Goal: Transaction & Acquisition: Purchase product/service

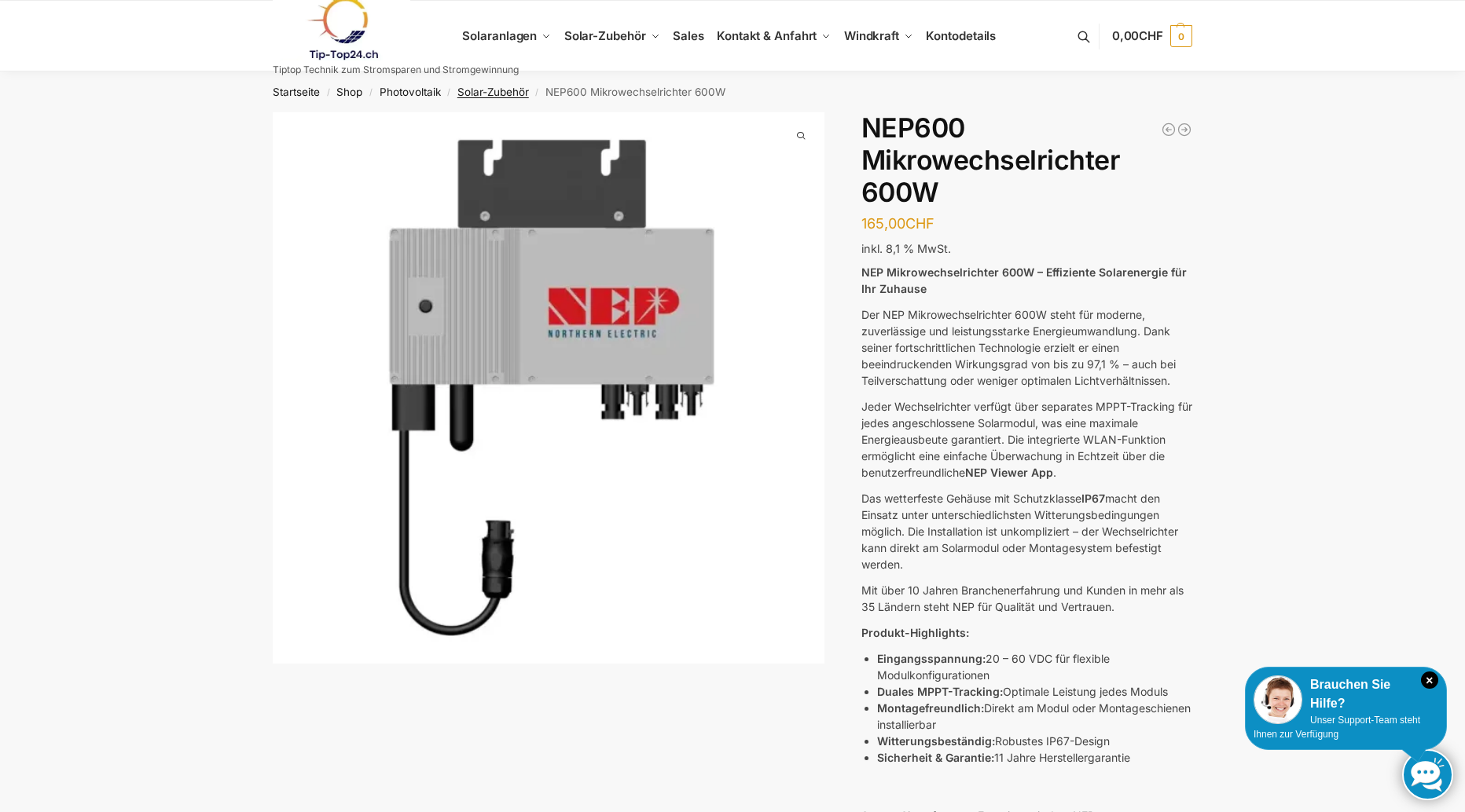
click at [504, 93] on link "Solar-Zubehör" at bounding box center [493, 92] width 72 height 13
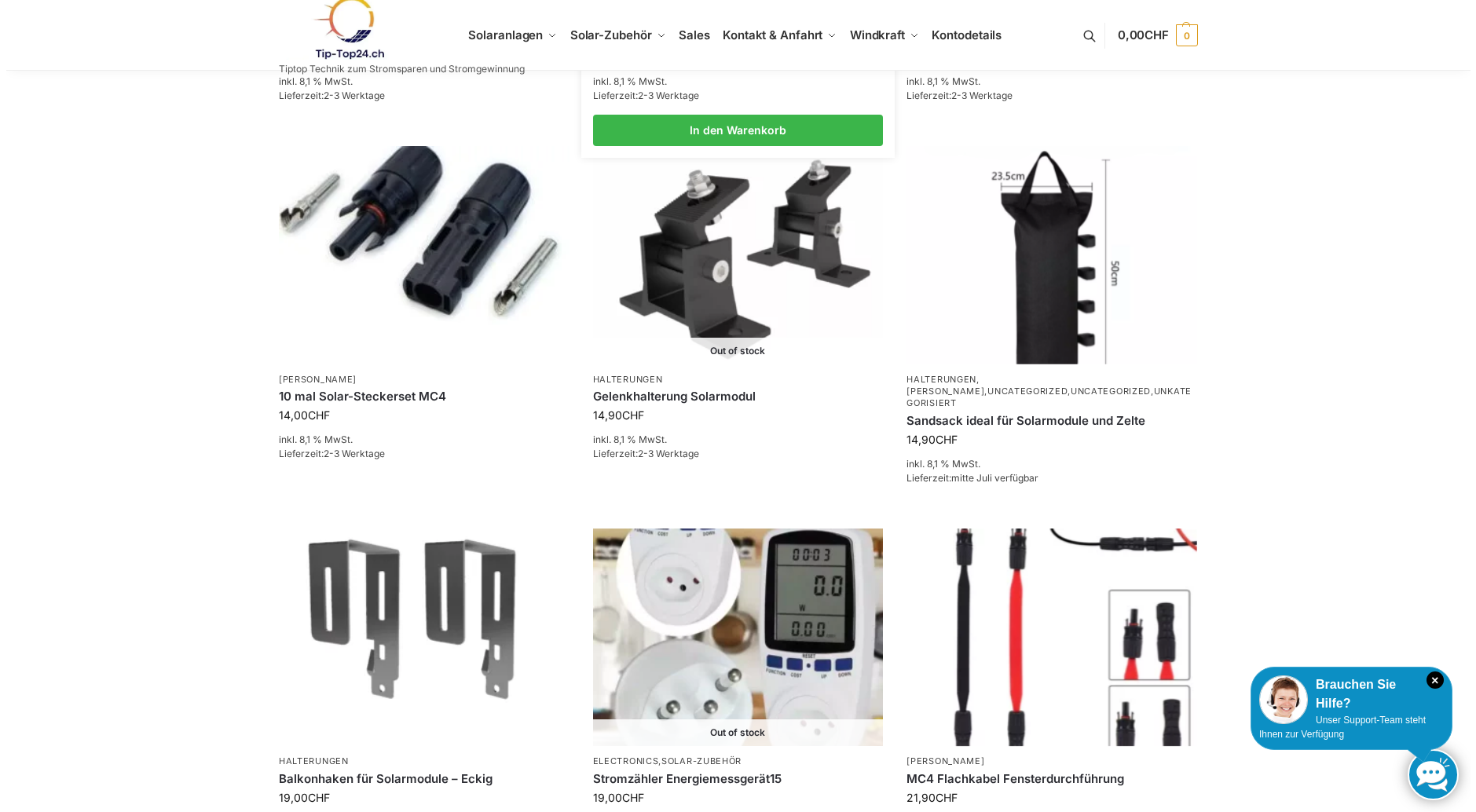
scroll to position [235, 0]
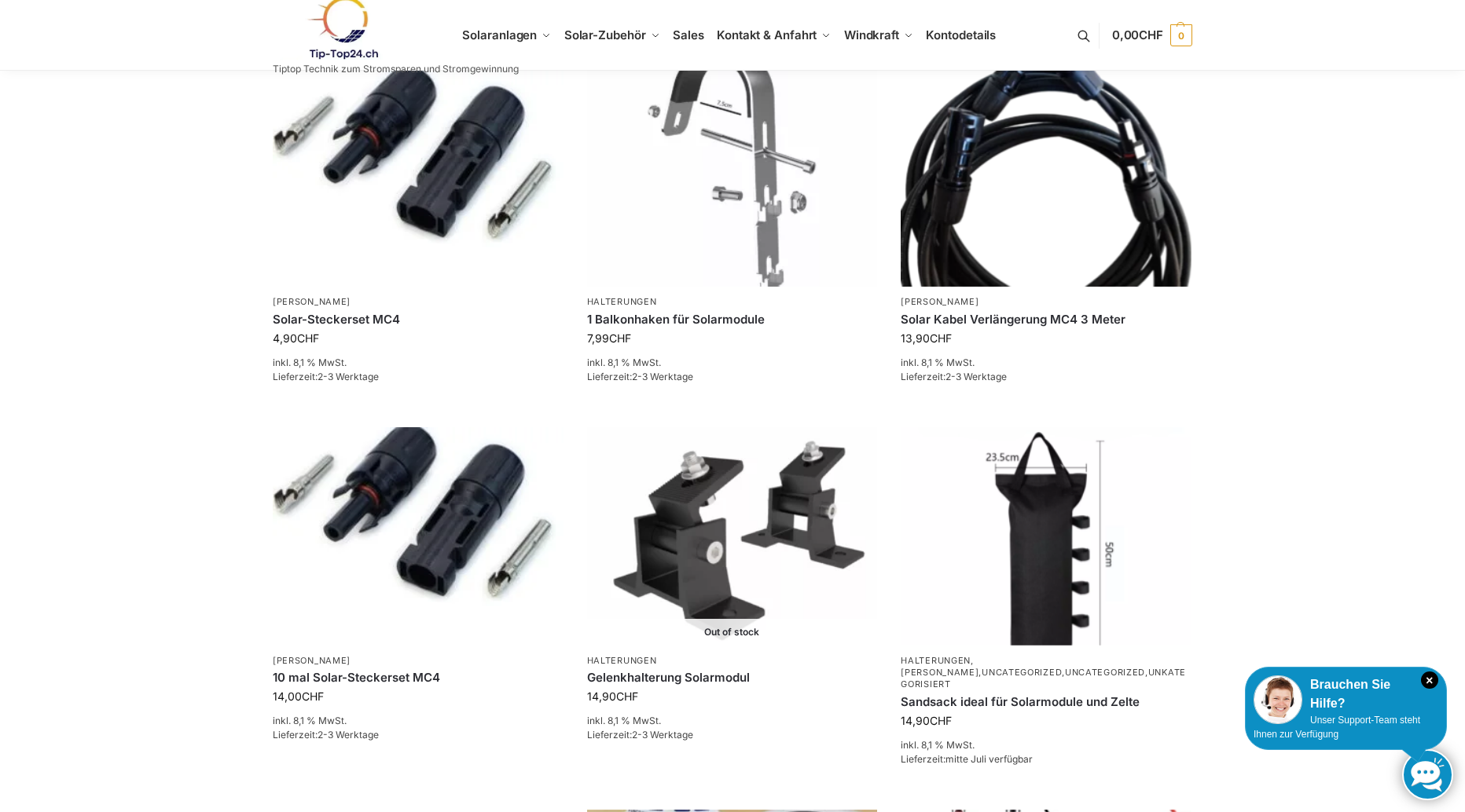
click at [1078, 32] on button at bounding box center [1091, 35] width 40 height 73
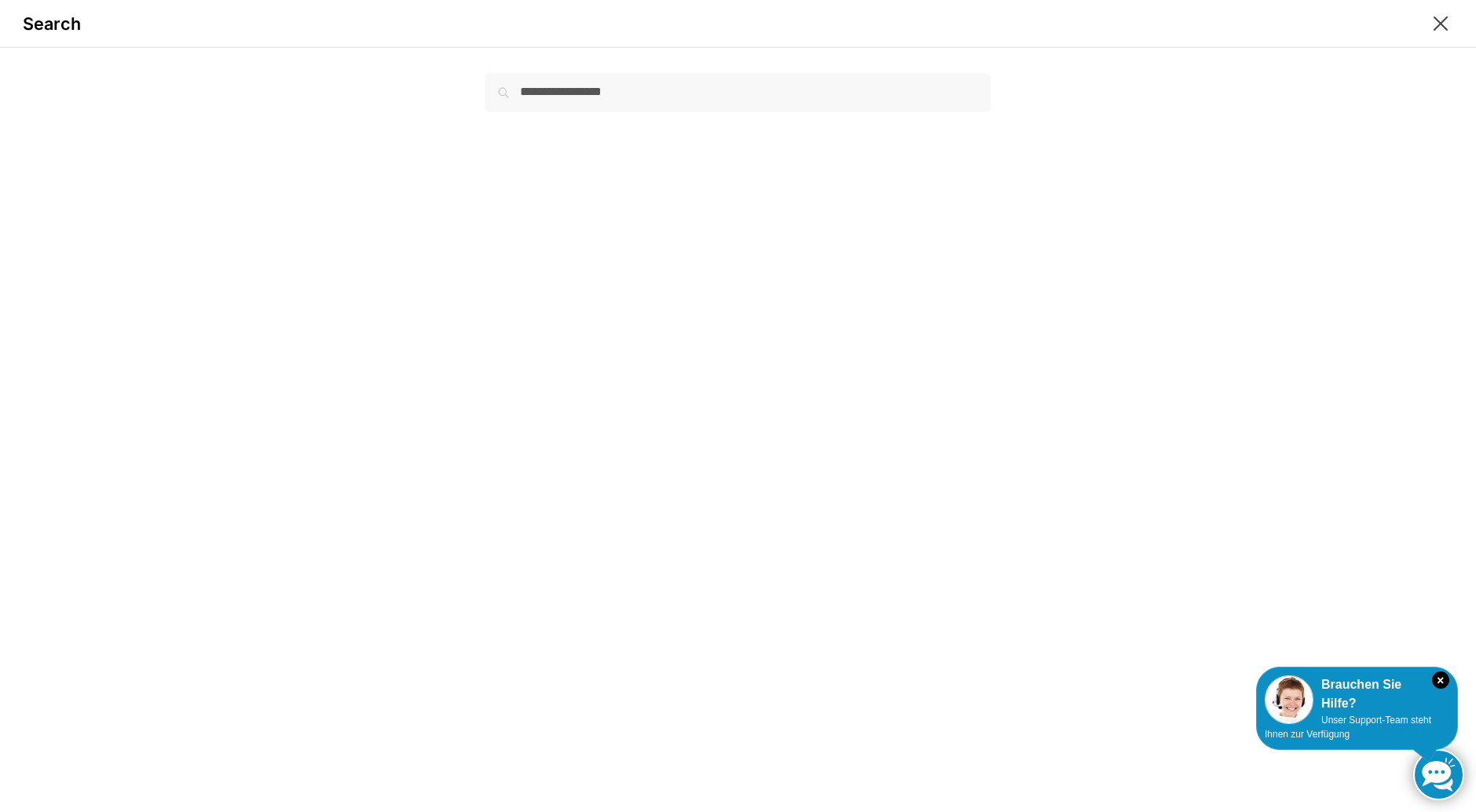
click at [764, 112] on div "Search Suche nach: Suchen" at bounding box center [738, 406] width 1476 height 812
click at [751, 94] on input "Suche nach:" at bounding box center [737, 91] width 504 height 37
paste input "**********"
type input "**********"
click at [937, 73] on button "Suchen" at bounding box center [964, 81] width 53 height 17
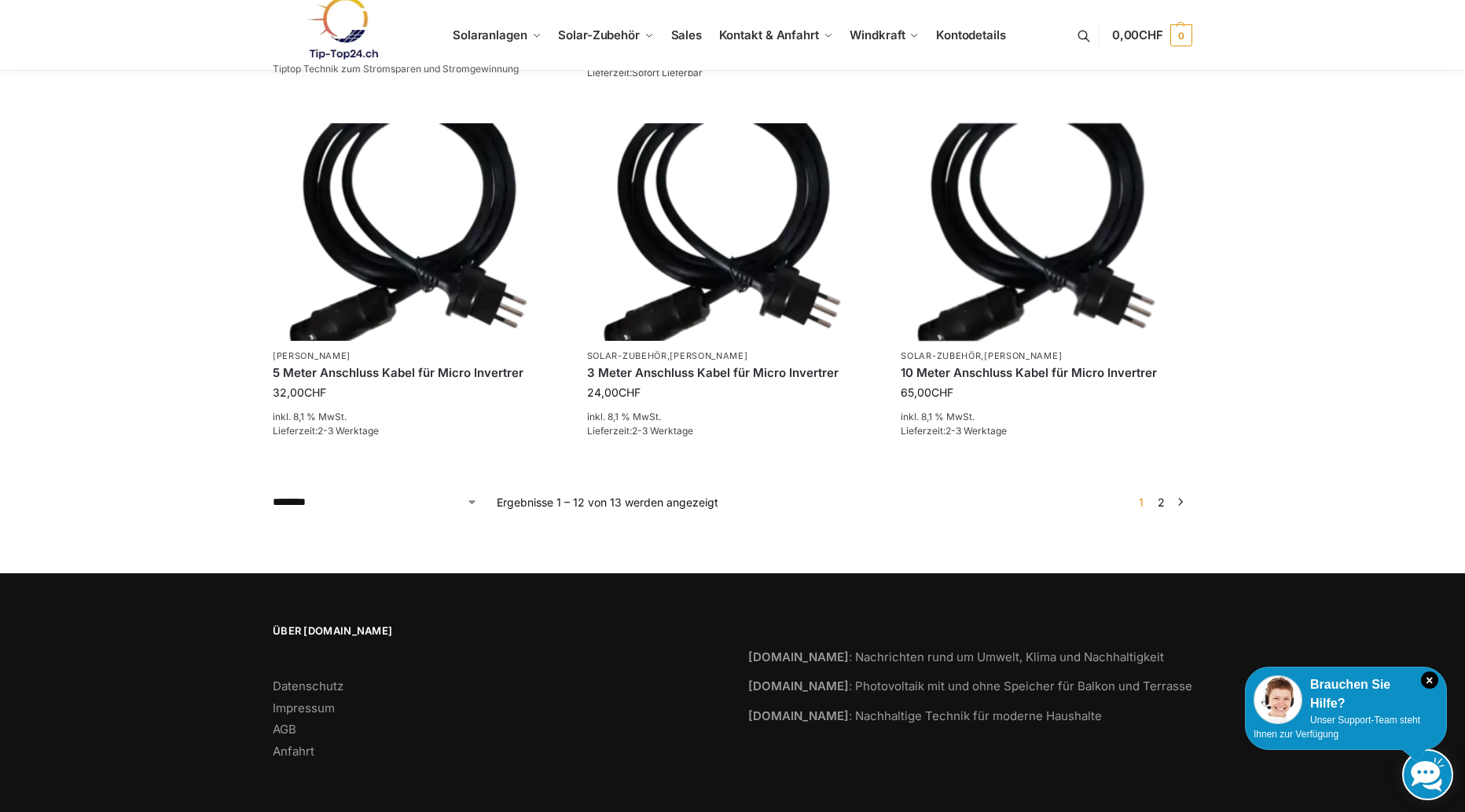
scroll to position [1168, 0]
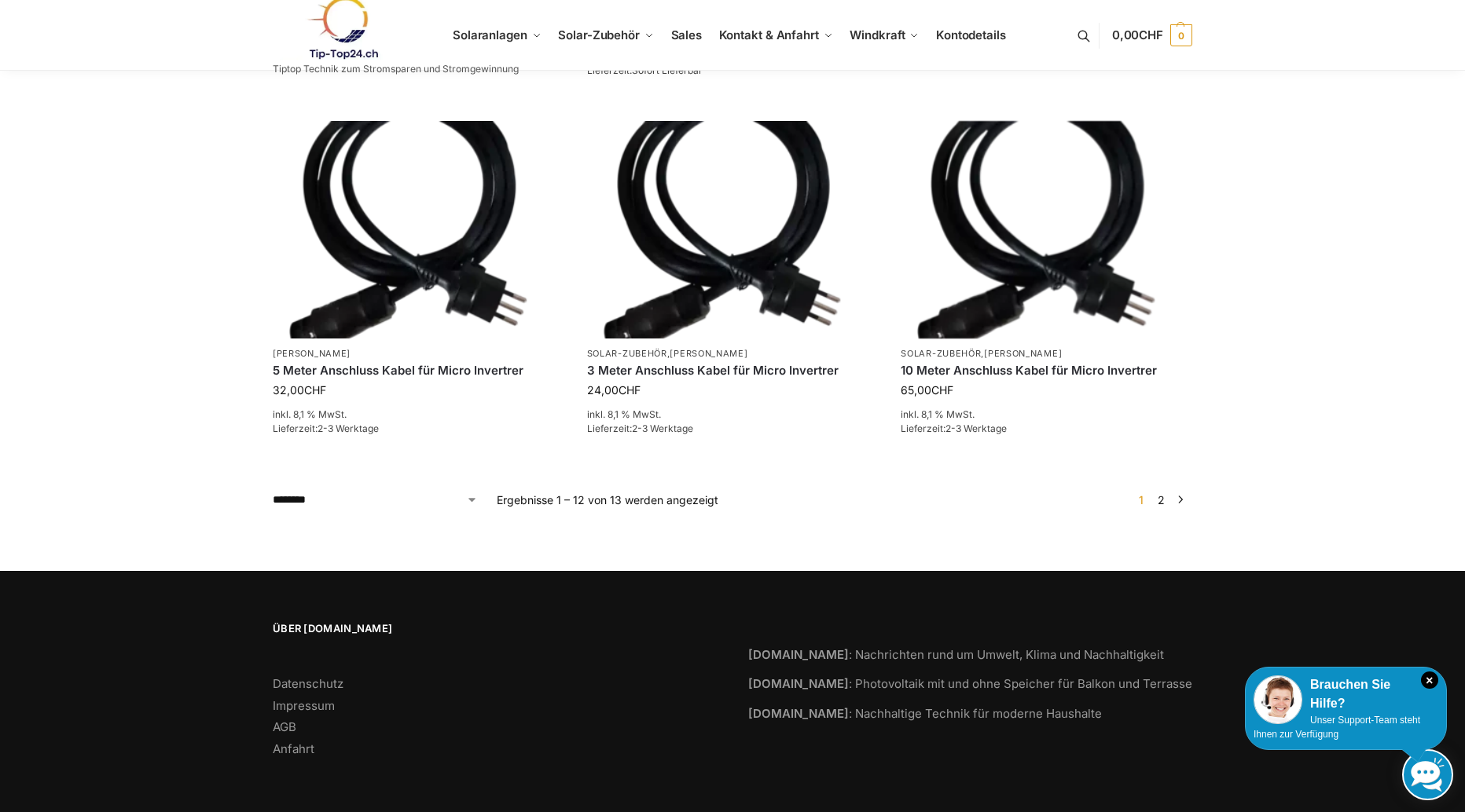
click at [1161, 498] on link "2" at bounding box center [1161, 500] width 15 height 14
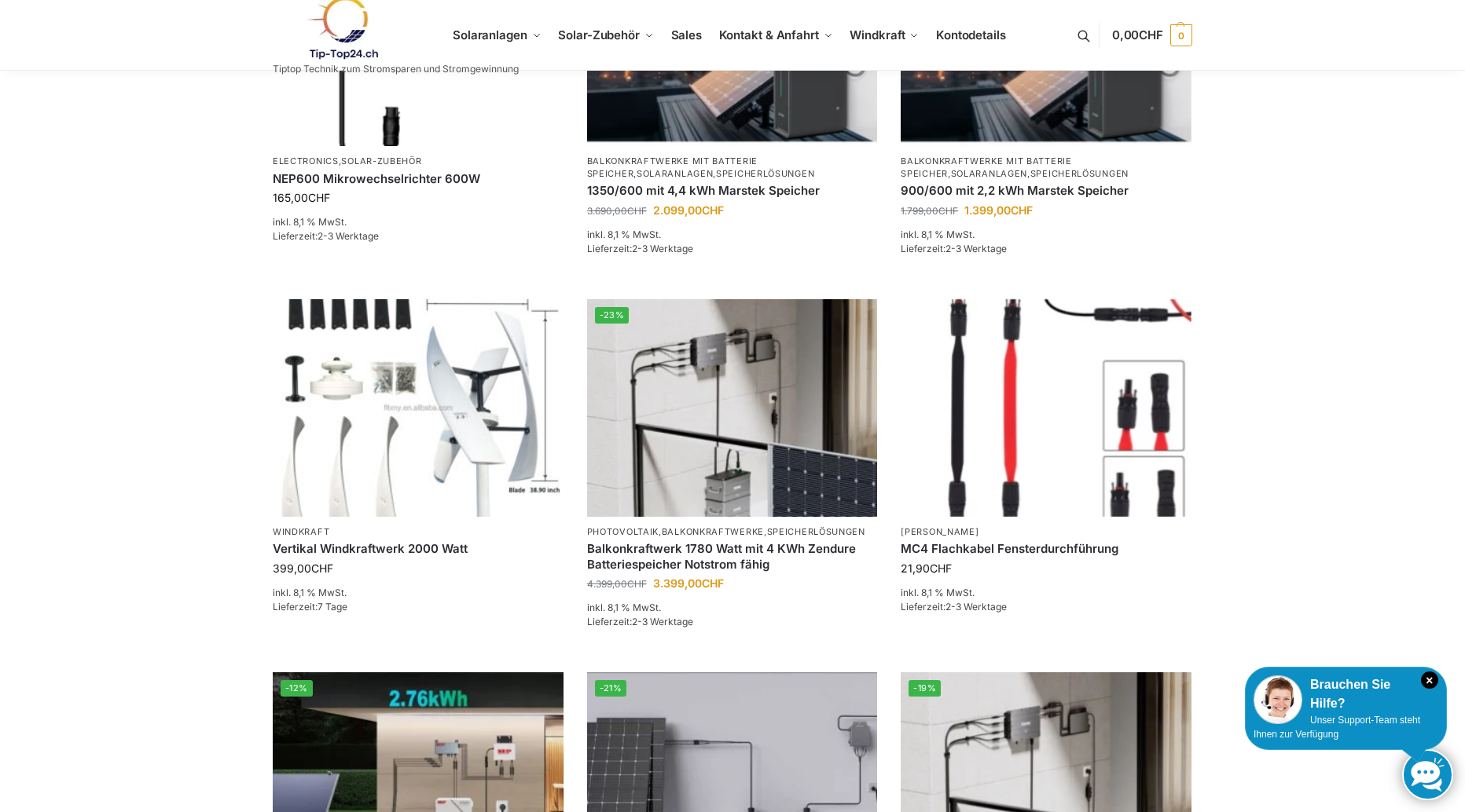
scroll to position [235, 0]
